Goal: Transaction & Acquisition: Purchase product/service

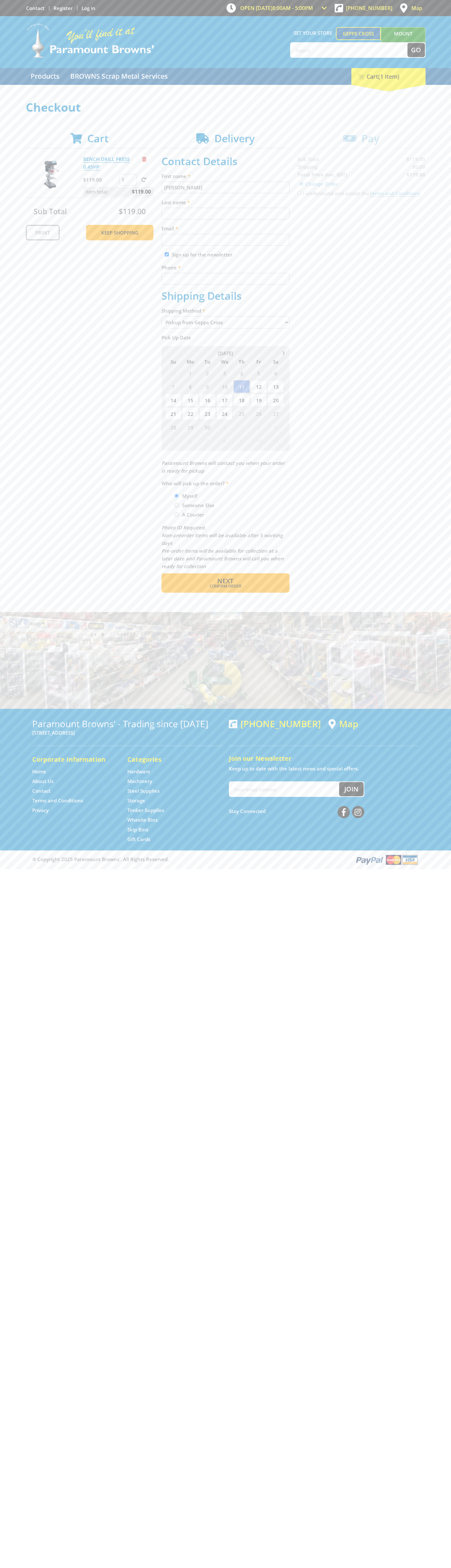
type input "[PERSON_NAME]"
type input "[EMAIL_ADDRESS][DOMAIN_NAME]"
type input "0293744000"
click at [225, 581] on span "Next" at bounding box center [225, 580] width 16 height 8
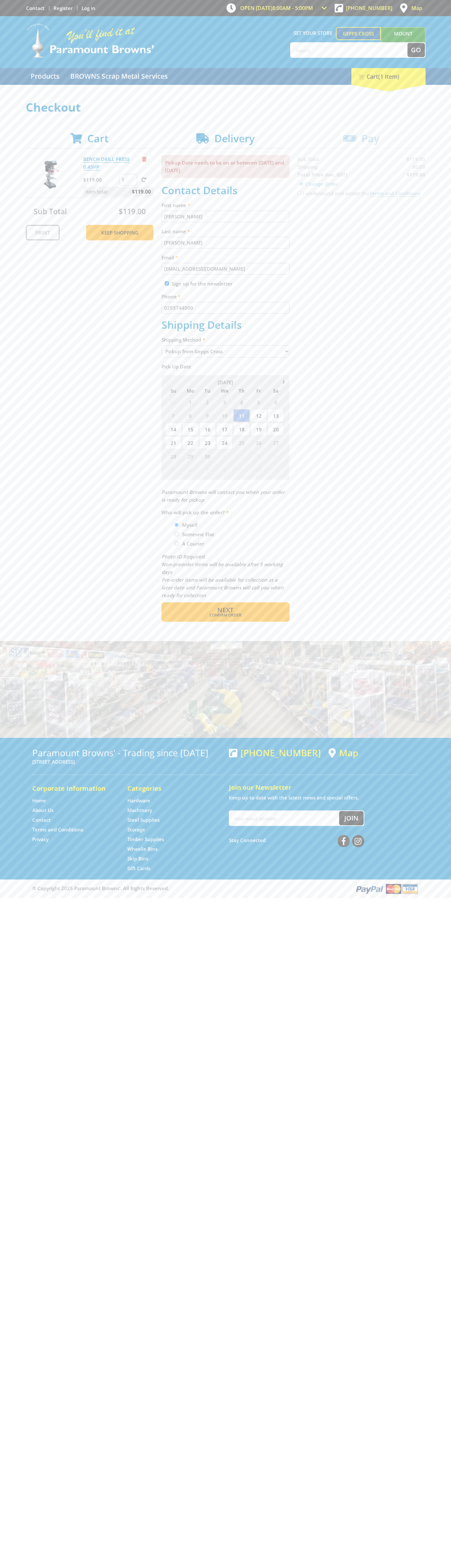
type input "[PERSON_NAME]"
click at [225, 615] on span "Confirm order" at bounding box center [225, 615] width 100 height 4
click at [225, 611] on span "Next" at bounding box center [225, 610] width 16 height 8
